Goal: Task Accomplishment & Management: Use online tool/utility

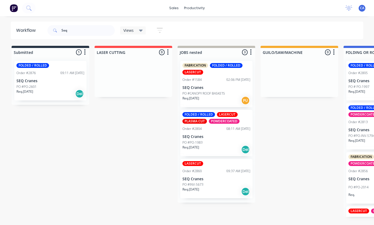
scroll to position [0, 164]
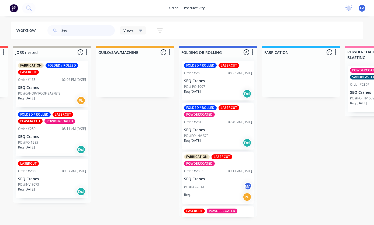
click at [83, 25] on input "Seq" at bounding box center [87, 30] width 53 height 11
click at [83, 30] on input "Seq" at bounding box center [87, 30] width 53 height 11
type input "S"
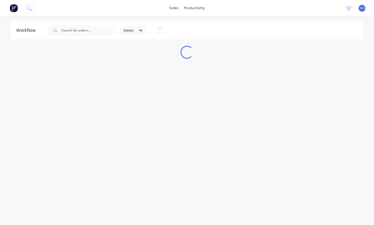
scroll to position [0, 0]
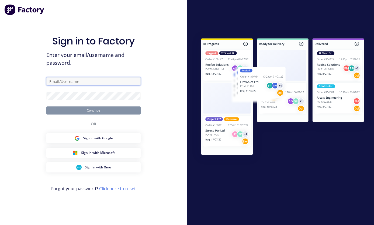
click at [61, 85] on input "text" at bounding box center [93, 81] width 94 height 8
click at [66, 77] on input "text" at bounding box center [93, 81] width 94 height 8
paste input "[EMAIL_ADDRESS][DOMAIN_NAME]"
type input "[EMAIL_ADDRESS][DOMAIN_NAME]"
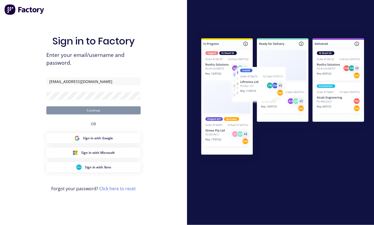
click at [66, 80] on form "[EMAIL_ADDRESS][DOMAIN_NAME] Continue" at bounding box center [93, 95] width 94 height 37
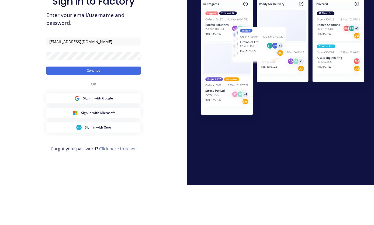
scroll to position [21, 0]
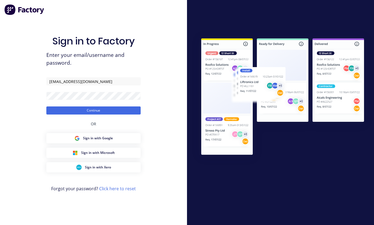
click at [52, 107] on button "Continue" at bounding box center [93, 111] width 94 height 8
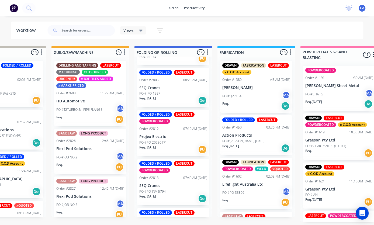
scroll to position [296, 0]
click at [152, 134] on p "Projex Electrix" at bounding box center [173, 136] width 68 height 5
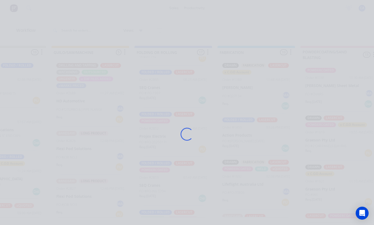
click at [152, 123] on div "Loading..." at bounding box center [187, 134] width 316 height 225
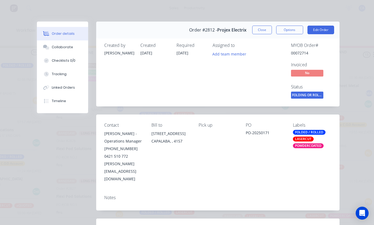
click at [54, 49] on div "Collaborate" at bounding box center [62, 47] width 21 height 5
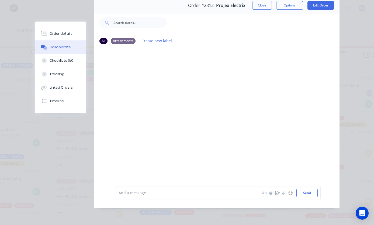
scroll to position [45, 0]
click at [54, 46] on div "Collaborate" at bounding box center [60, 47] width 21 height 5
click at [50, 30] on button "Order details" at bounding box center [60, 33] width 51 height 13
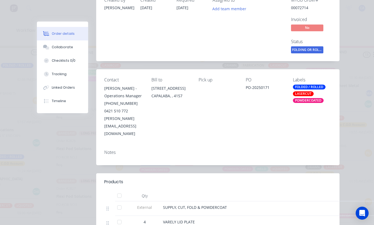
click at [52, 43] on button "Collaborate" at bounding box center [62, 46] width 51 height 13
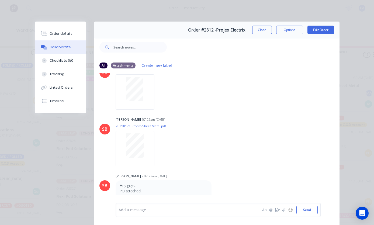
scroll to position [72, 0]
